Goal: Information Seeking & Learning: Learn about a topic

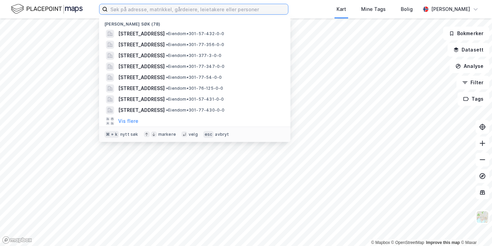
click at [129, 10] on input at bounding box center [198, 9] width 180 height 10
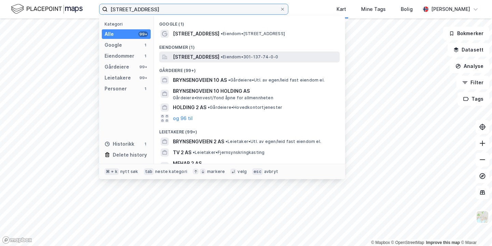
type input "[STREET_ADDRESS]"
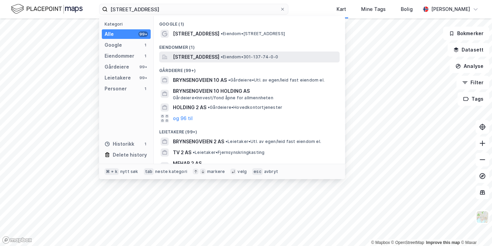
click at [184, 57] on span "[STREET_ADDRESS]" at bounding box center [196, 57] width 46 height 8
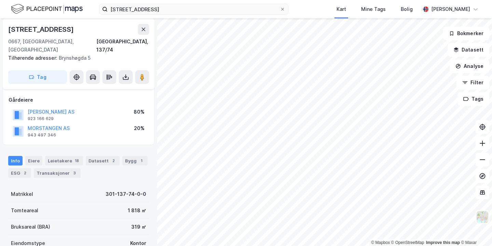
scroll to position [52, 0]
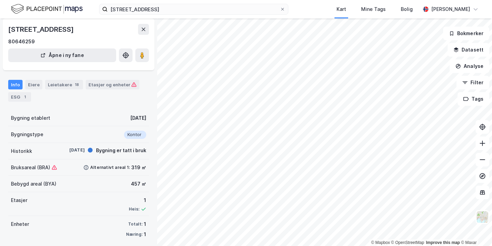
scroll to position [30, 0]
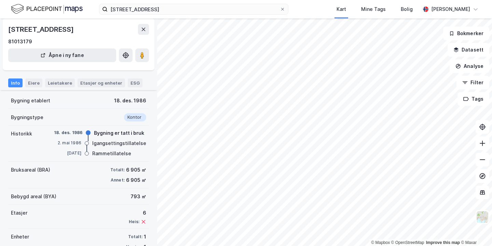
scroll to position [47, 0]
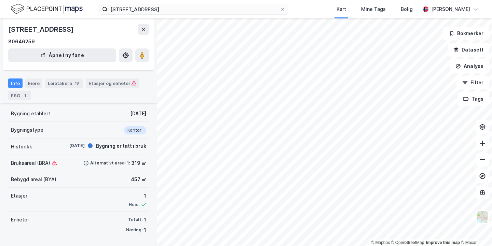
scroll to position [47, 0]
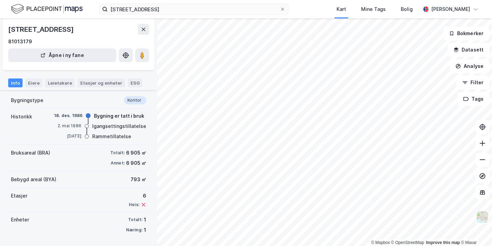
scroll to position [30, 0]
